Goal: Task Accomplishment & Management: Complete application form

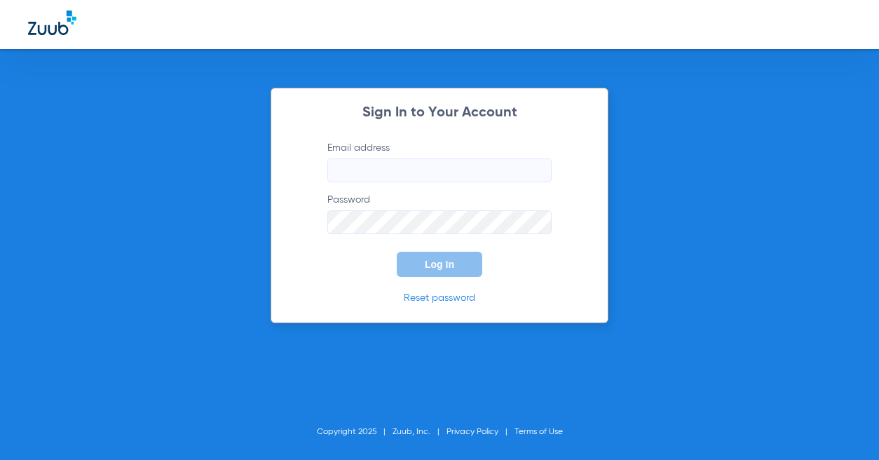
type input "[EMAIL_ADDRESS][DOMAIN_NAME]"
click at [428, 264] on span "Log In" at bounding box center [439, 264] width 29 height 11
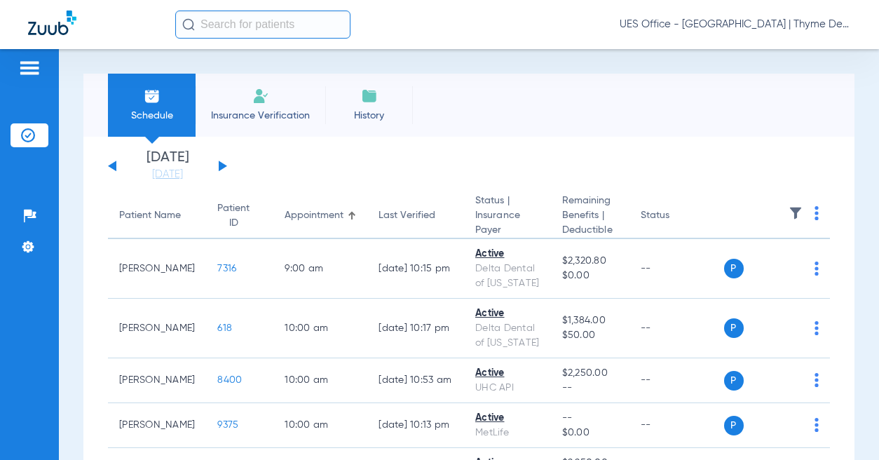
click at [261, 111] on span "Insurance Verification" at bounding box center [260, 116] width 109 height 14
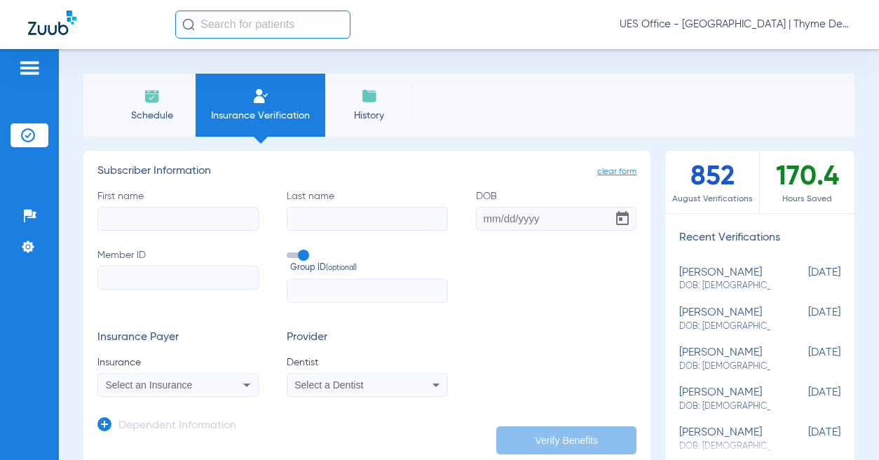
click at [174, 210] on input "First name" at bounding box center [177, 219] width 161 height 24
type input "nicholasp"
type input "r"
type input "price"
click at [186, 221] on input "nicholasp" at bounding box center [177, 219] width 161 height 24
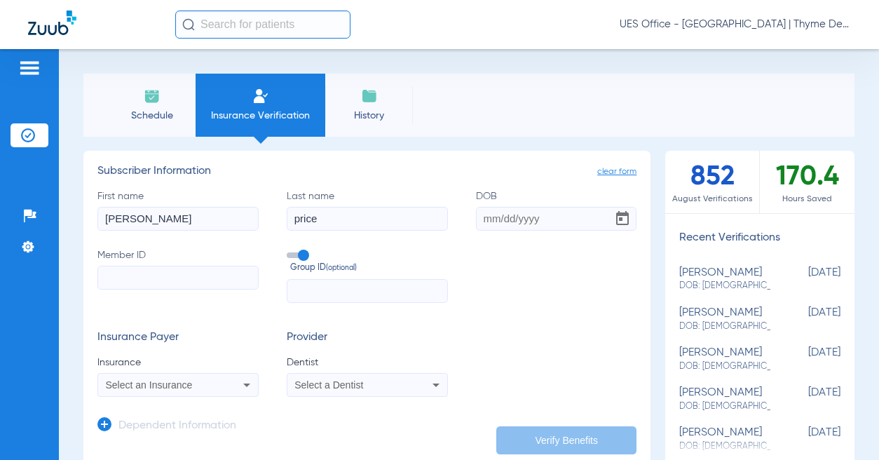
type input "[PERSON_NAME]"
click at [189, 278] on input "Member ID" at bounding box center [177, 278] width 161 height 24
paste input "W294929342"
type input "W294929342"
click at [126, 373] on app-form-autocomplete "Insurance Select an Insurance" at bounding box center [177, 375] width 161 height 41
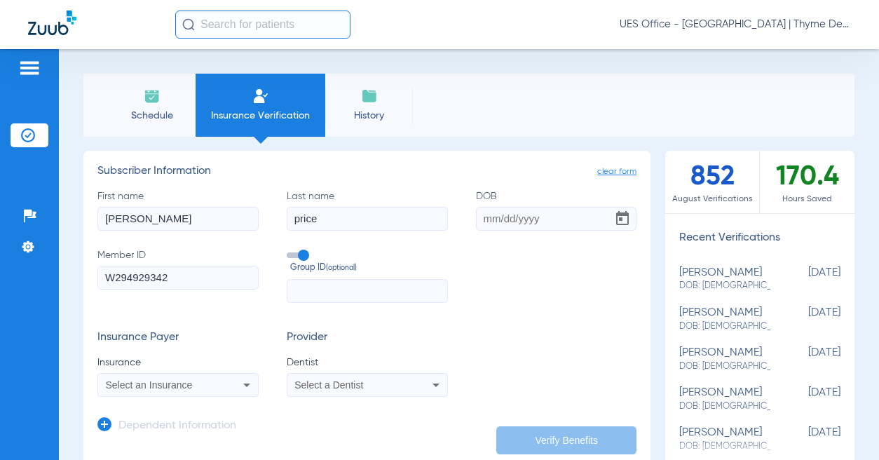
click at [136, 378] on div "Select an Insurance" at bounding box center [178, 385] width 160 height 17
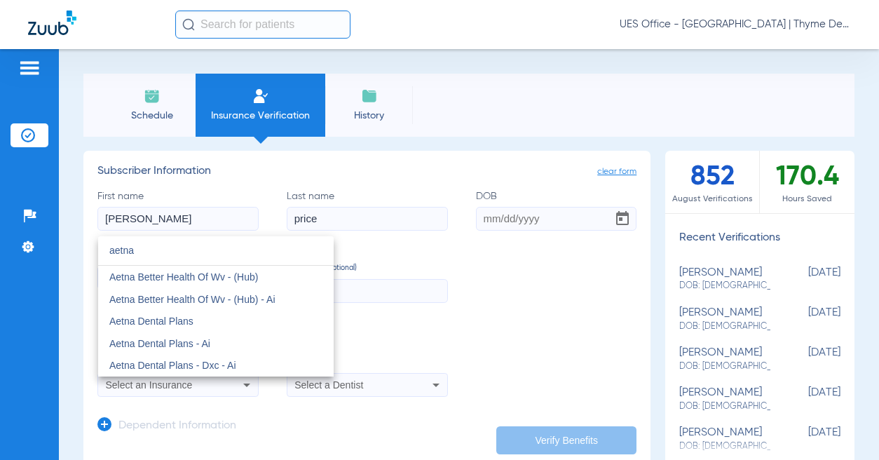
type input "aetna"
click at [149, 323] on span "Aetna Dental Plans" at bounding box center [151, 321] width 84 height 11
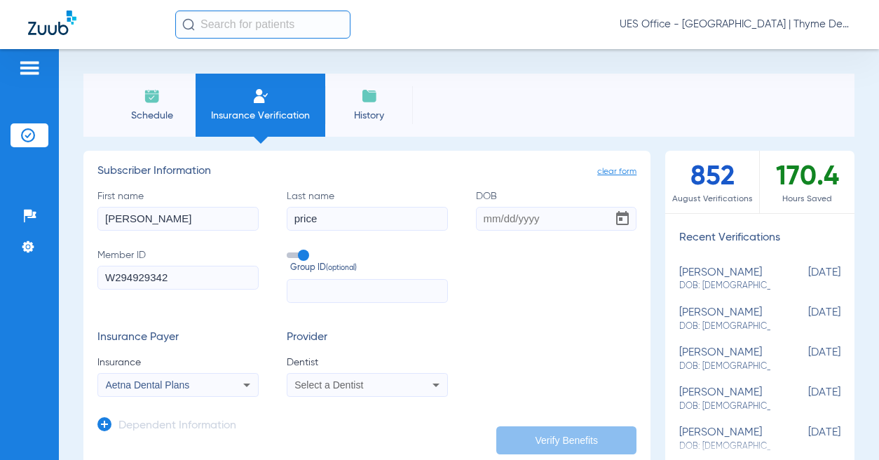
click at [492, 218] on input "DOB" at bounding box center [556, 219] width 161 height 24
type input "[DATE]"
click at [298, 257] on span at bounding box center [297, 255] width 21 height 6
click at [290, 250] on input "Group ID (optional)" at bounding box center [290, 250] width 0 height 0
click at [347, 384] on span "Select a Dentist" at bounding box center [328, 384] width 69 height 11
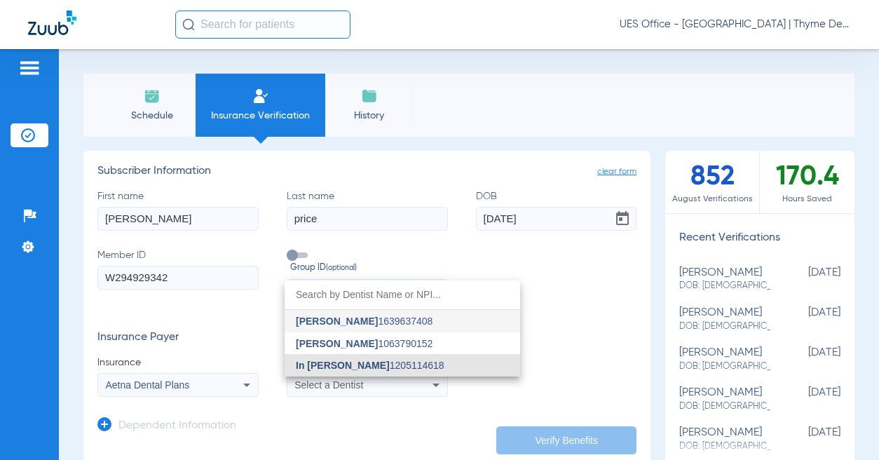
click at [346, 370] on span "In [PERSON_NAME]" at bounding box center [343, 365] width 94 height 11
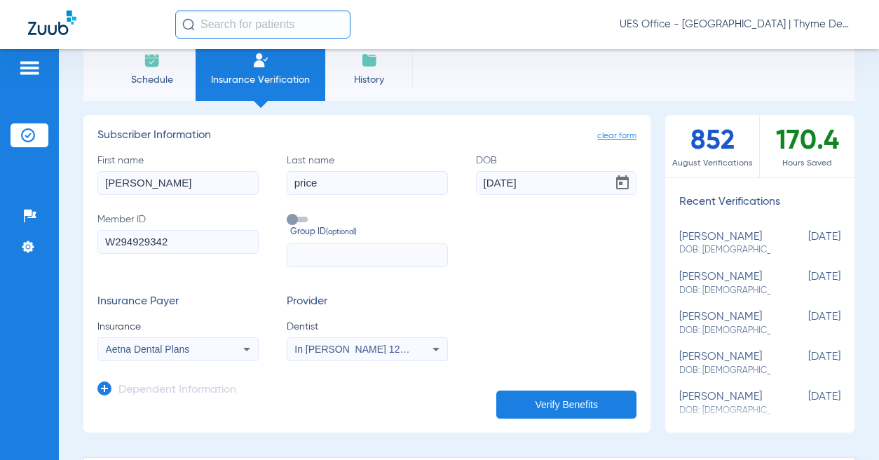
scroll to position [70, 0]
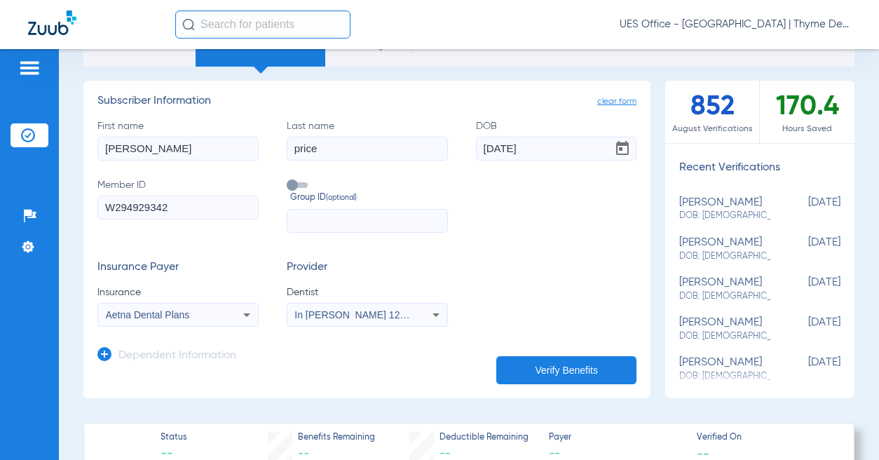
click at [526, 374] on button "Verify Benefits" at bounding box center [566, 370] width 140 height 28
